Goal: Information Seeking & Learning: Find contact information

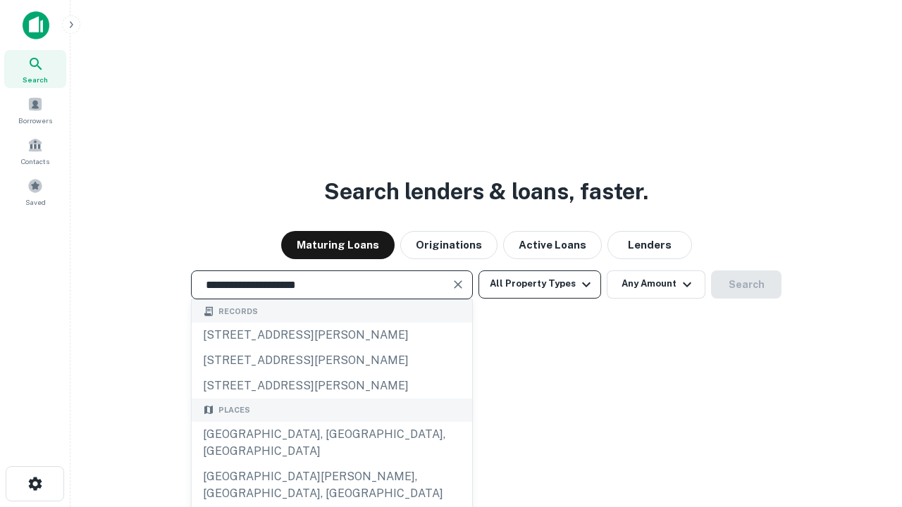
type input "**********"
click at [540, 284] on button "All Property Types" at bounding box center [539, 284] width 123 height 28
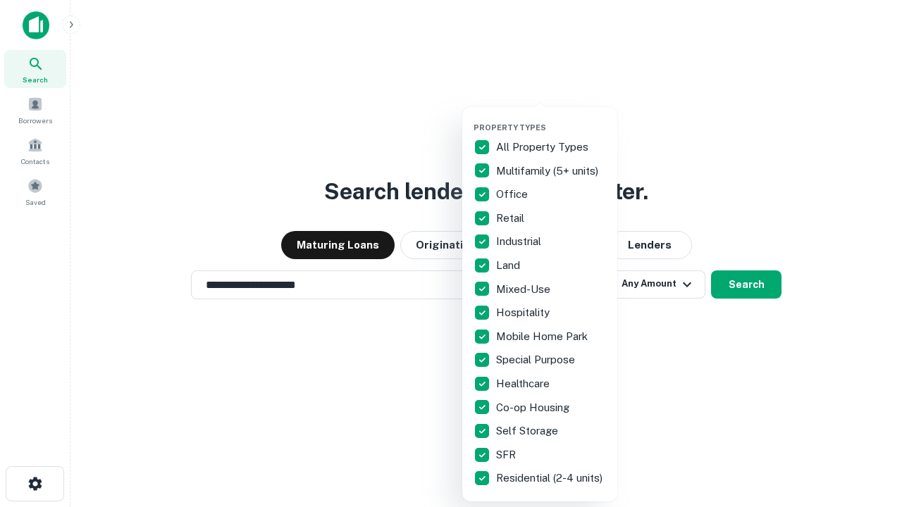
click at [551, 118] on button "button" at bounding box center [550, 118] width 155 height 1
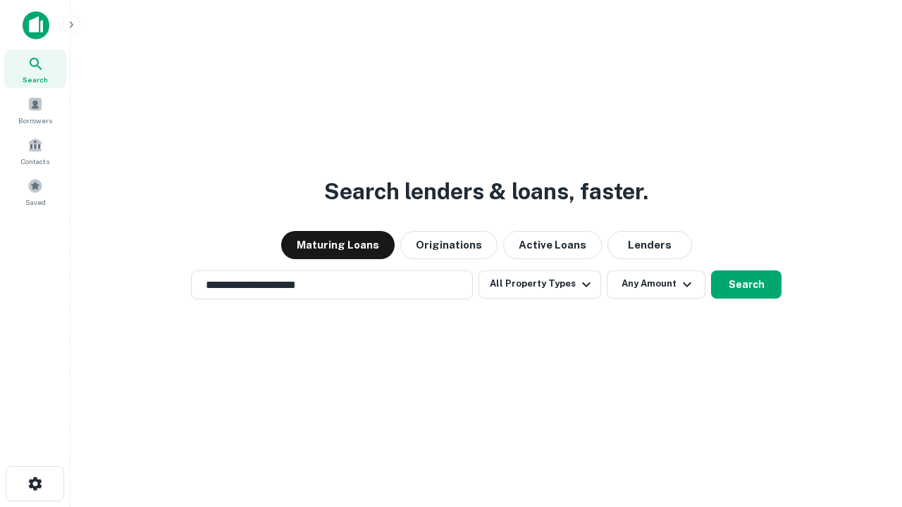
scroll to position [22, 0]
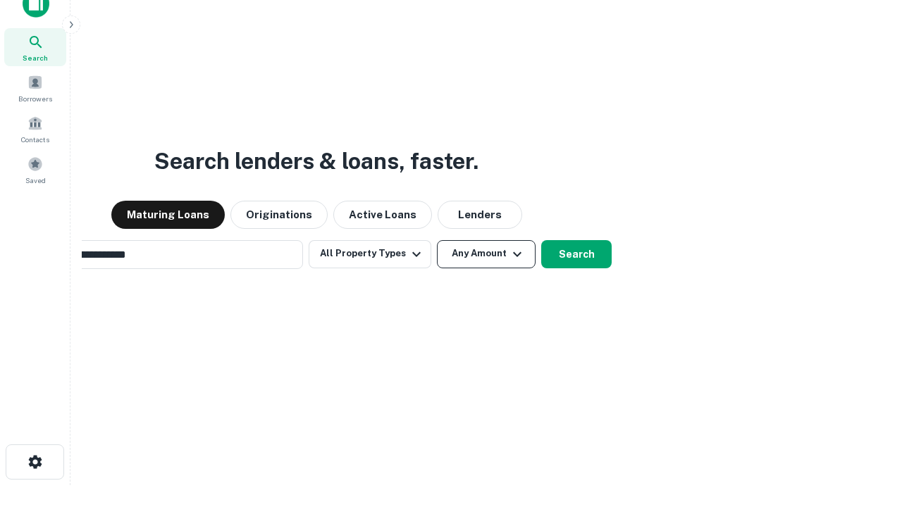
click at [437, 240] on button "Any Amount" at bounding box center [486, 254] width 99 height 28
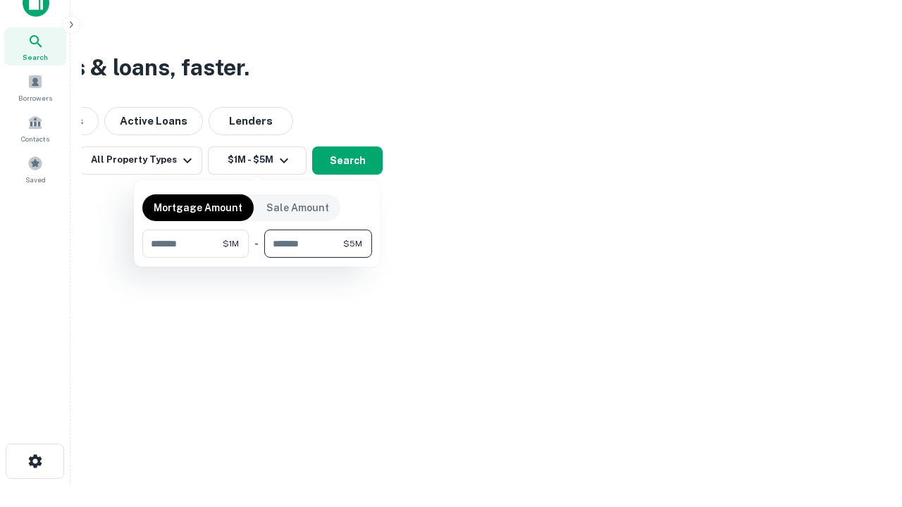
type input "*******"
click at [257, 258] on button "button" at bounding box center [257, 258] width 230 height 1
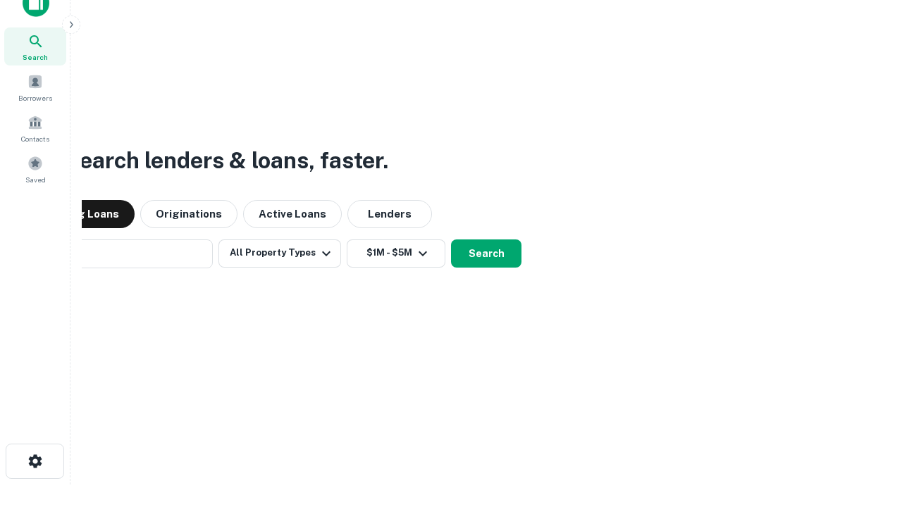
scroll to position [22, 0]
click at [451, 240] on button "Search" at bounding box center [486, 254] width 70 height 28
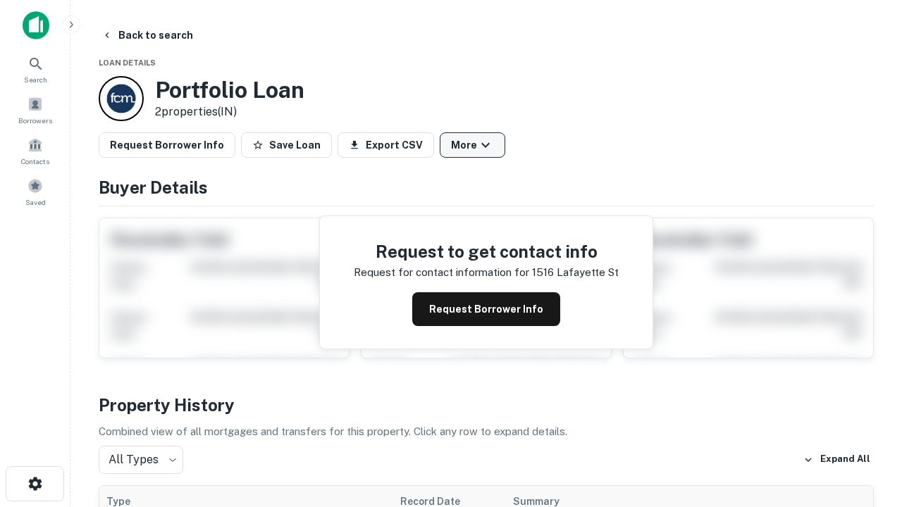
click at [472, 145] on button "More" at bounding box center [472, 144] width 66 height 25
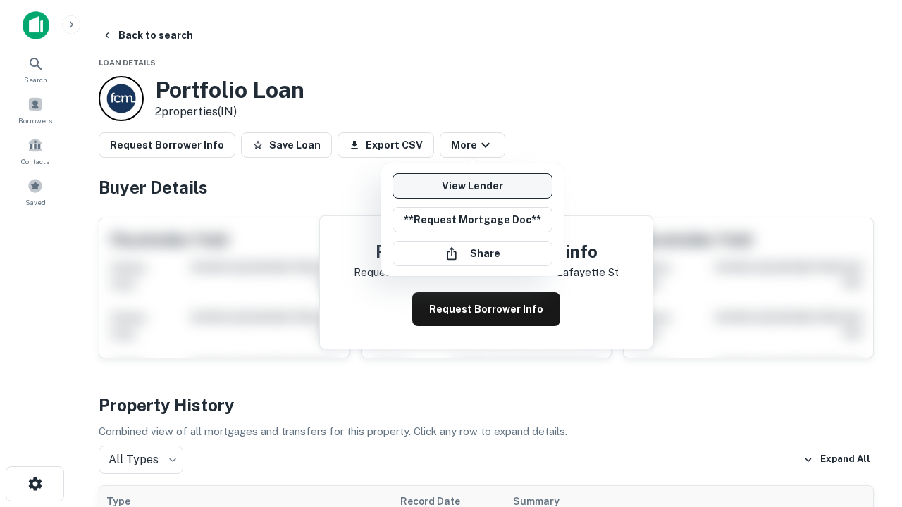
click at [472, 186] on link "View Lender" at bounding box center [472, 185] width 160 height 25
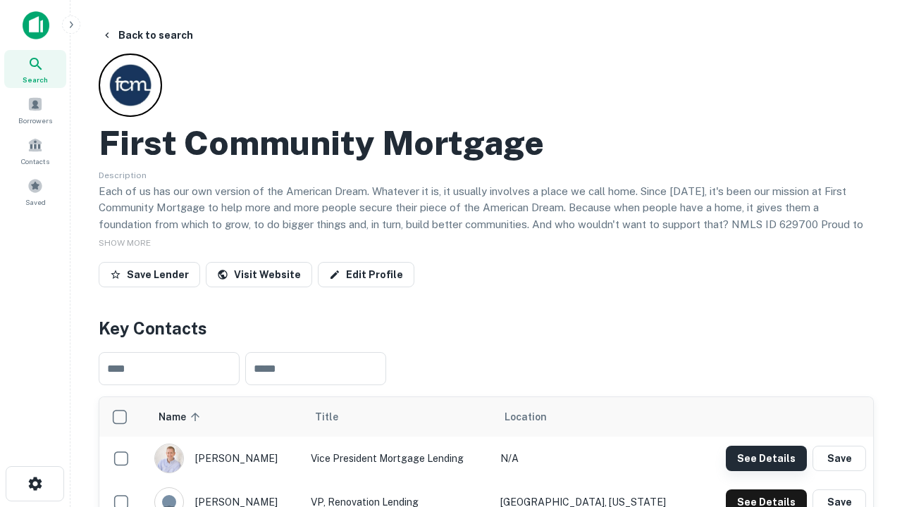
click at [766, 458] on button "See Details" at bounding box center [765, 458] width 81 height 25
click at [35, 484] on icon "button" at bounding box center [35, 483] width 17 height 17
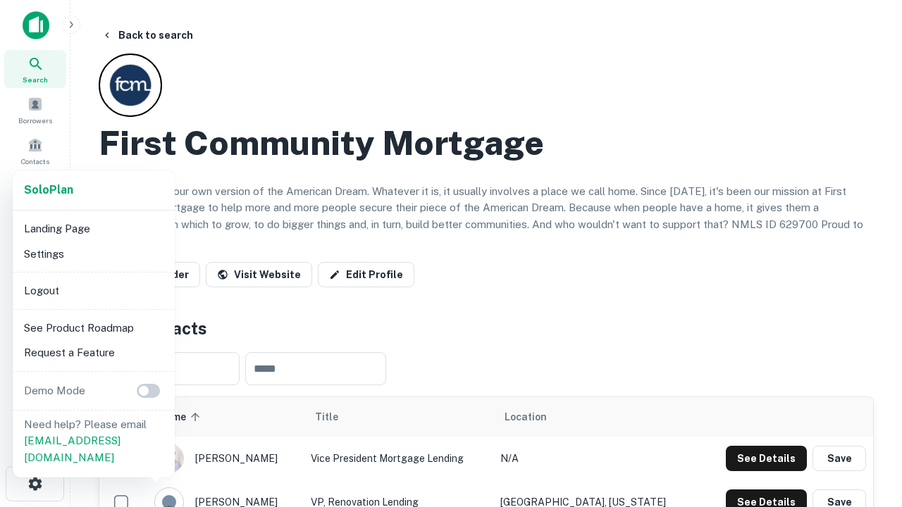
click at [93, 290] on li "Logout" at bounding box center [93, 290] width 151 height 25
